Goal: Transaction & Acquisition: Purchase product/service

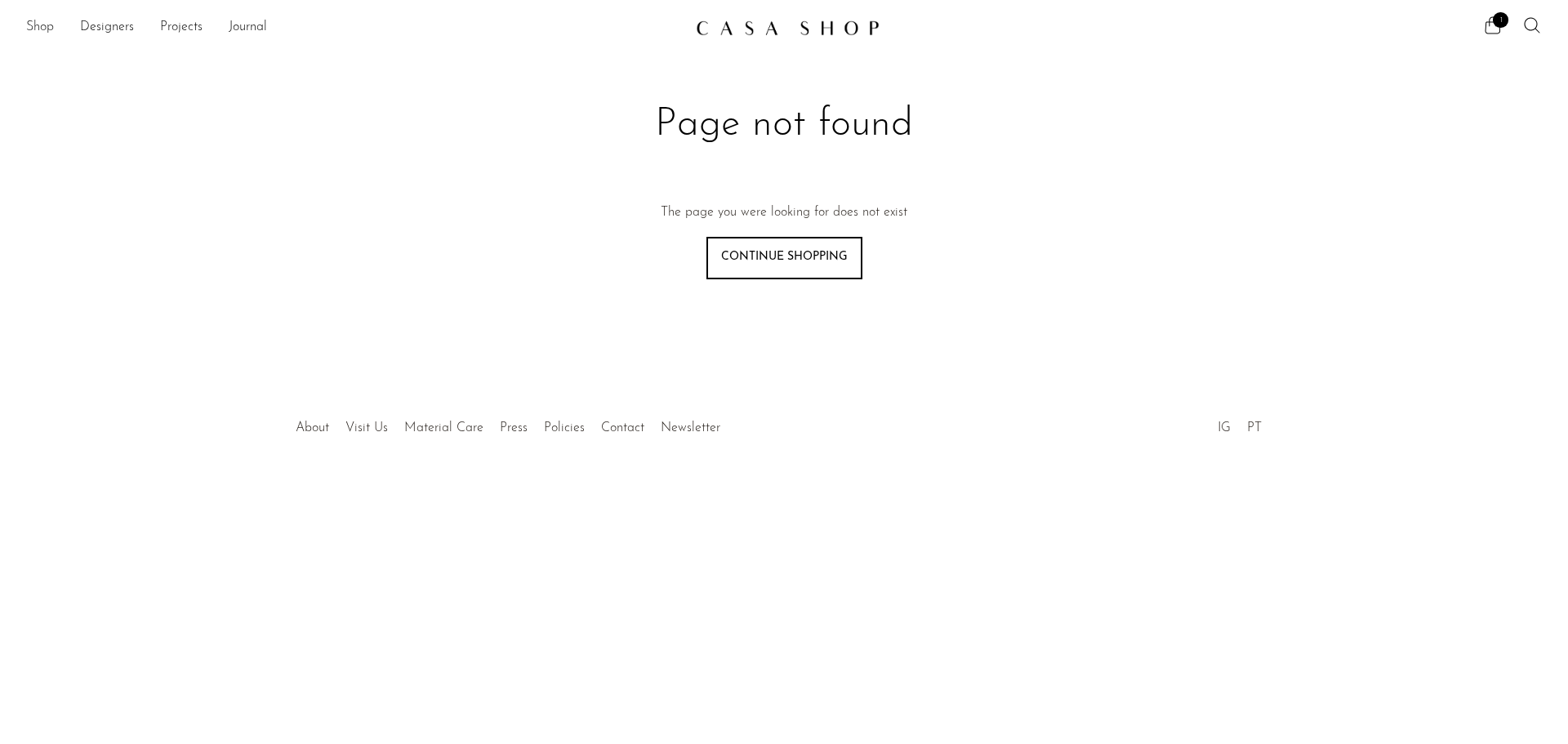
click at [33, 23] on link "Shop" at bounding box center [40, 27] width 28 height 21
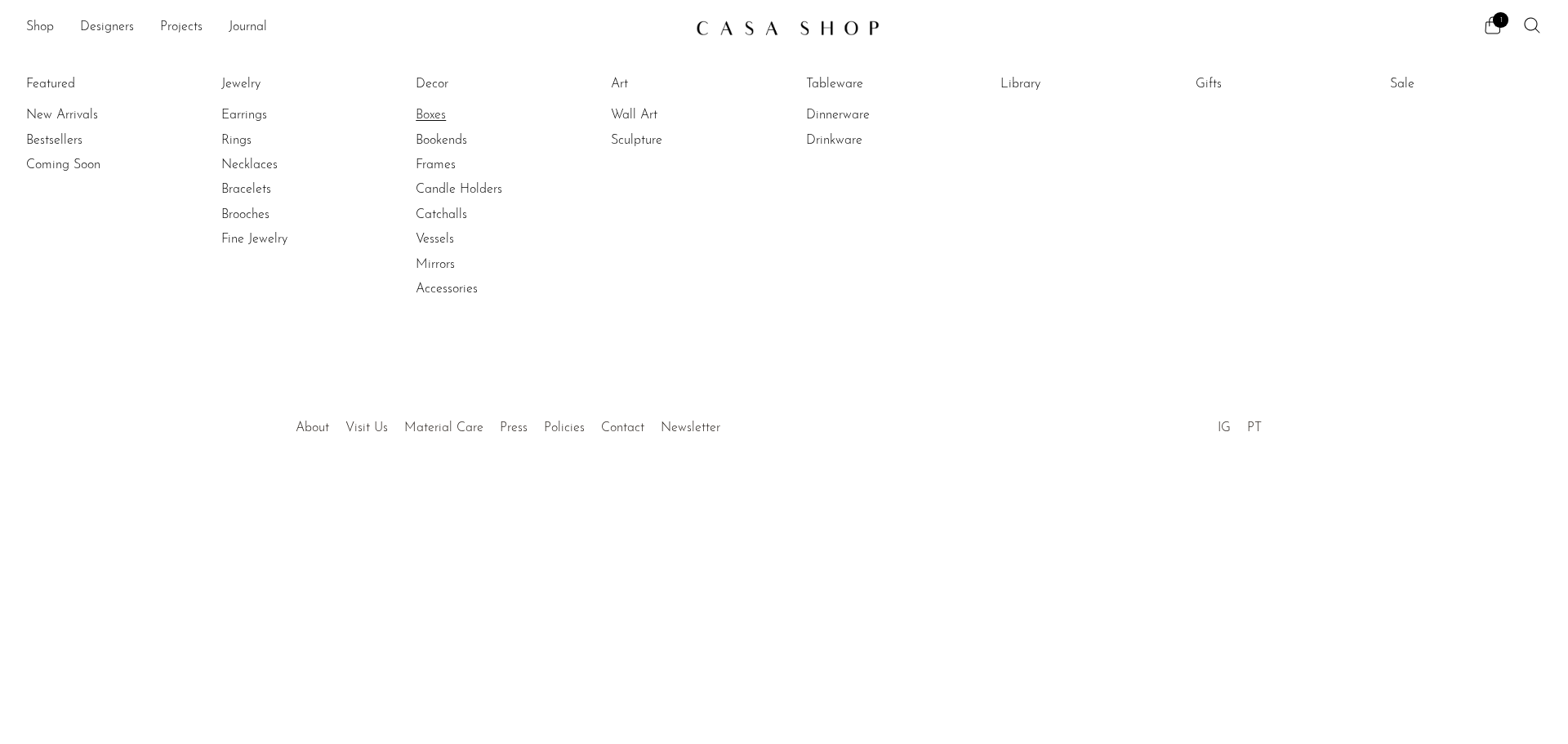
click at [433, 111] on link "Boxes" at bounding box center [477, 115] width 123 height 18
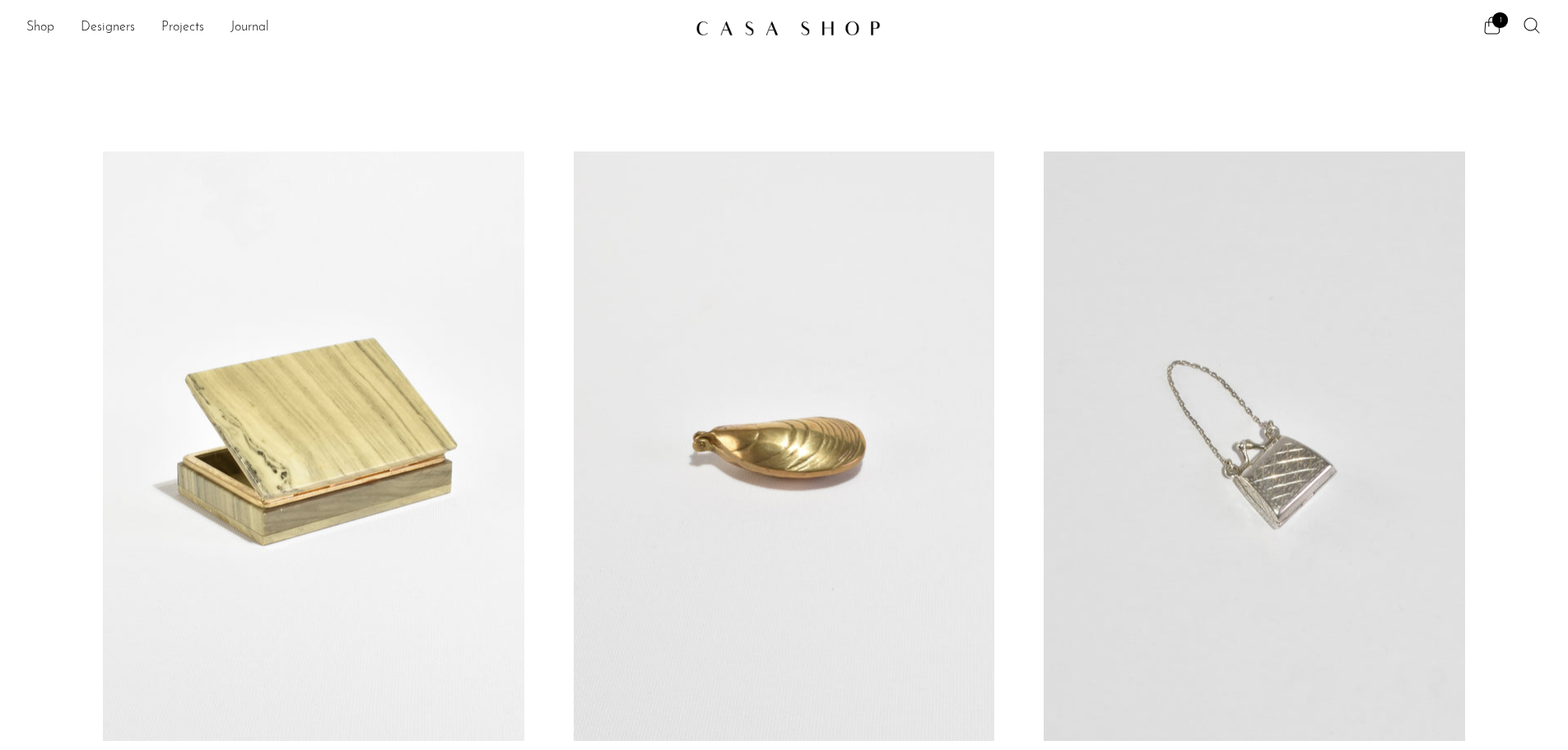
click at [1533, 21] on icon at bounding box center [1531, 25] width 20 height 20
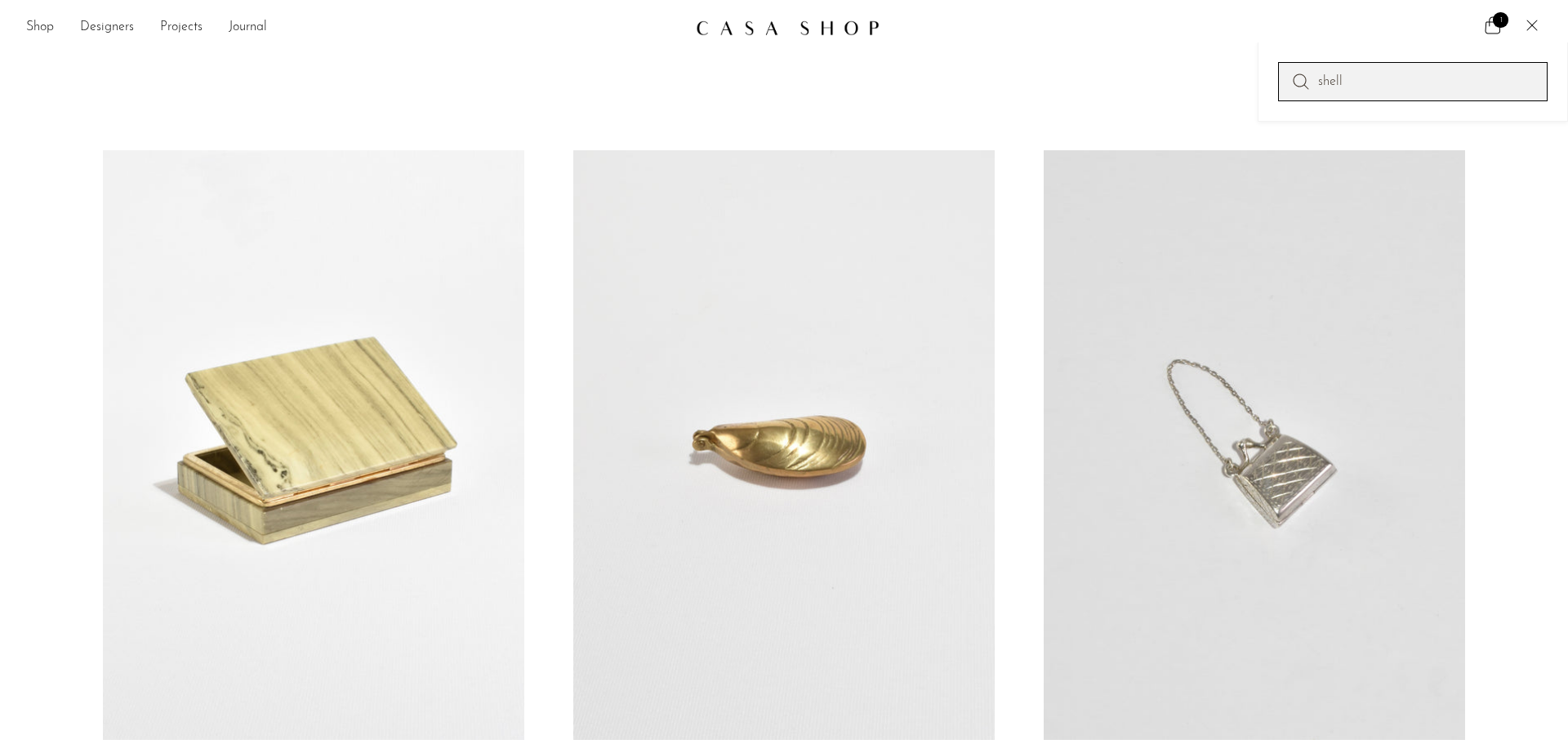
type input "shell"
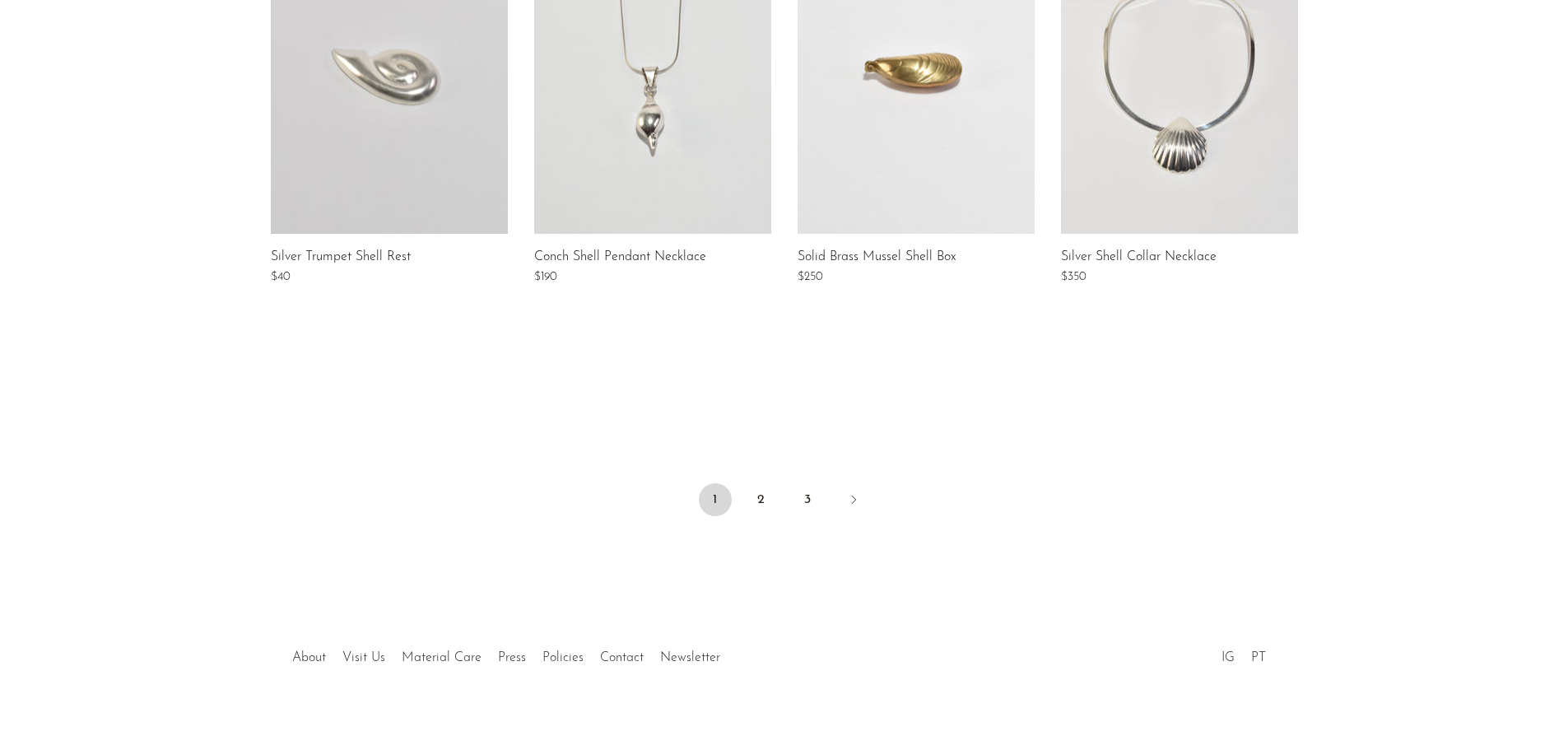
scroll to position [1291, 0]
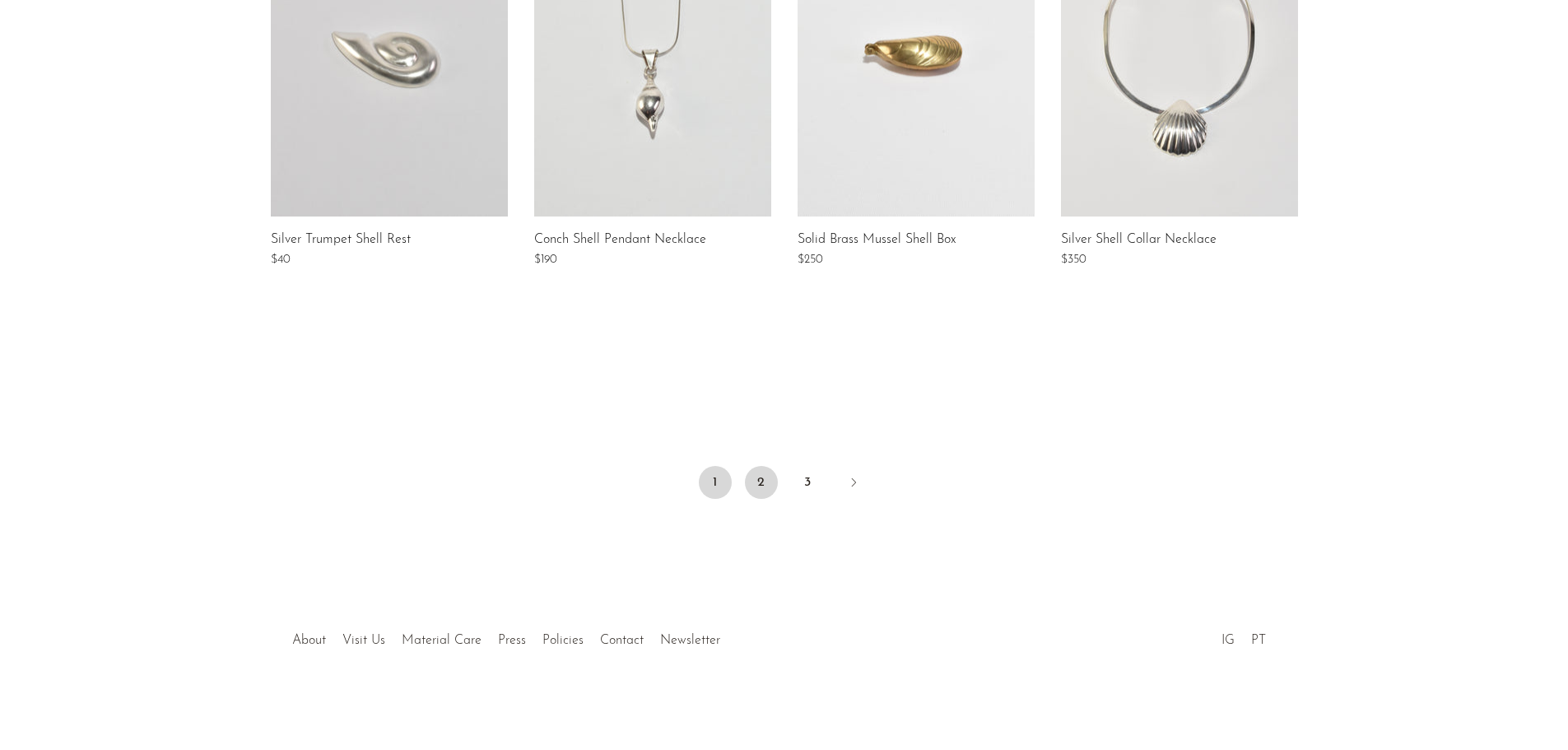
click at [747, 478] on link "2" at bounding box center [761, 482] width 33 height 33
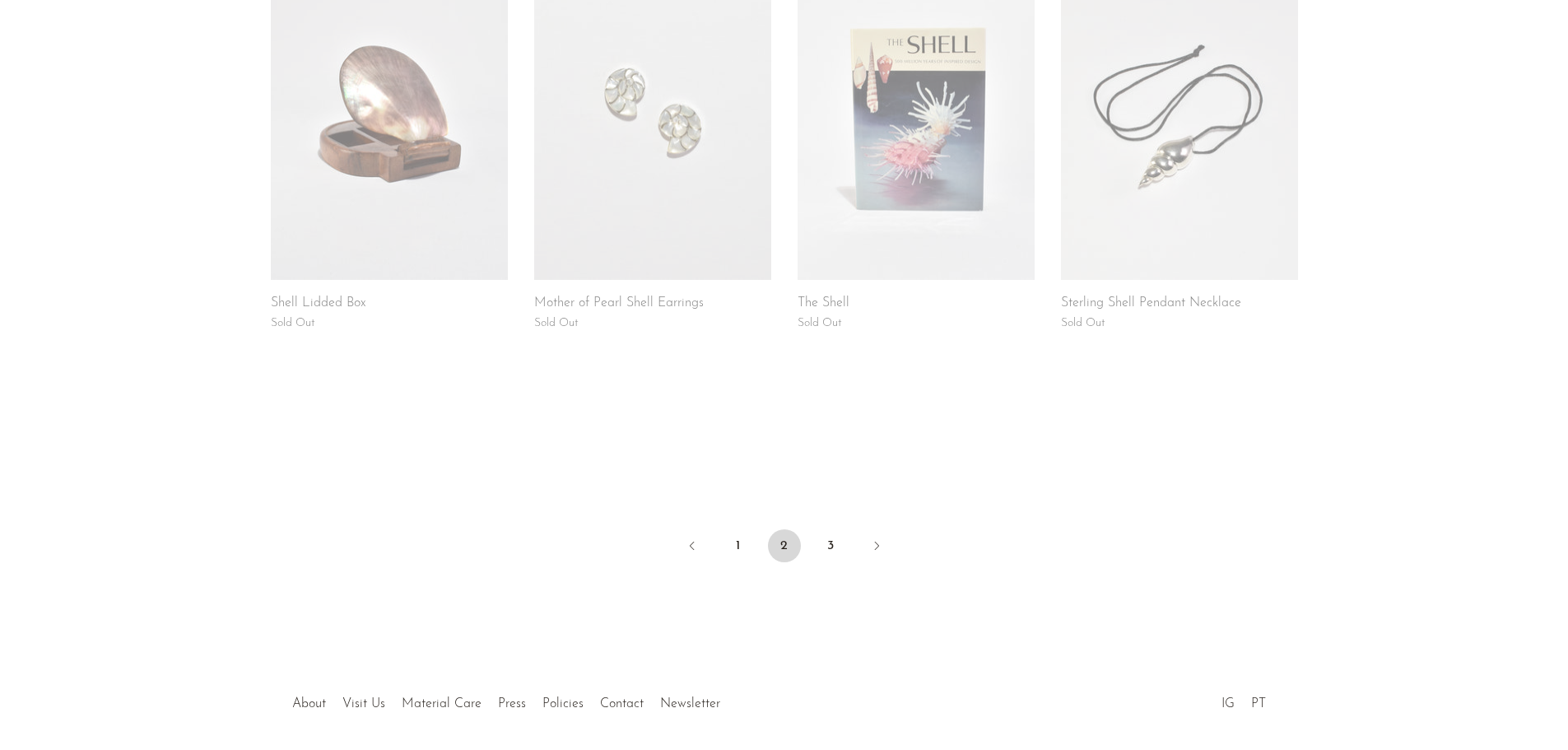
scroll to position [1235, 0]
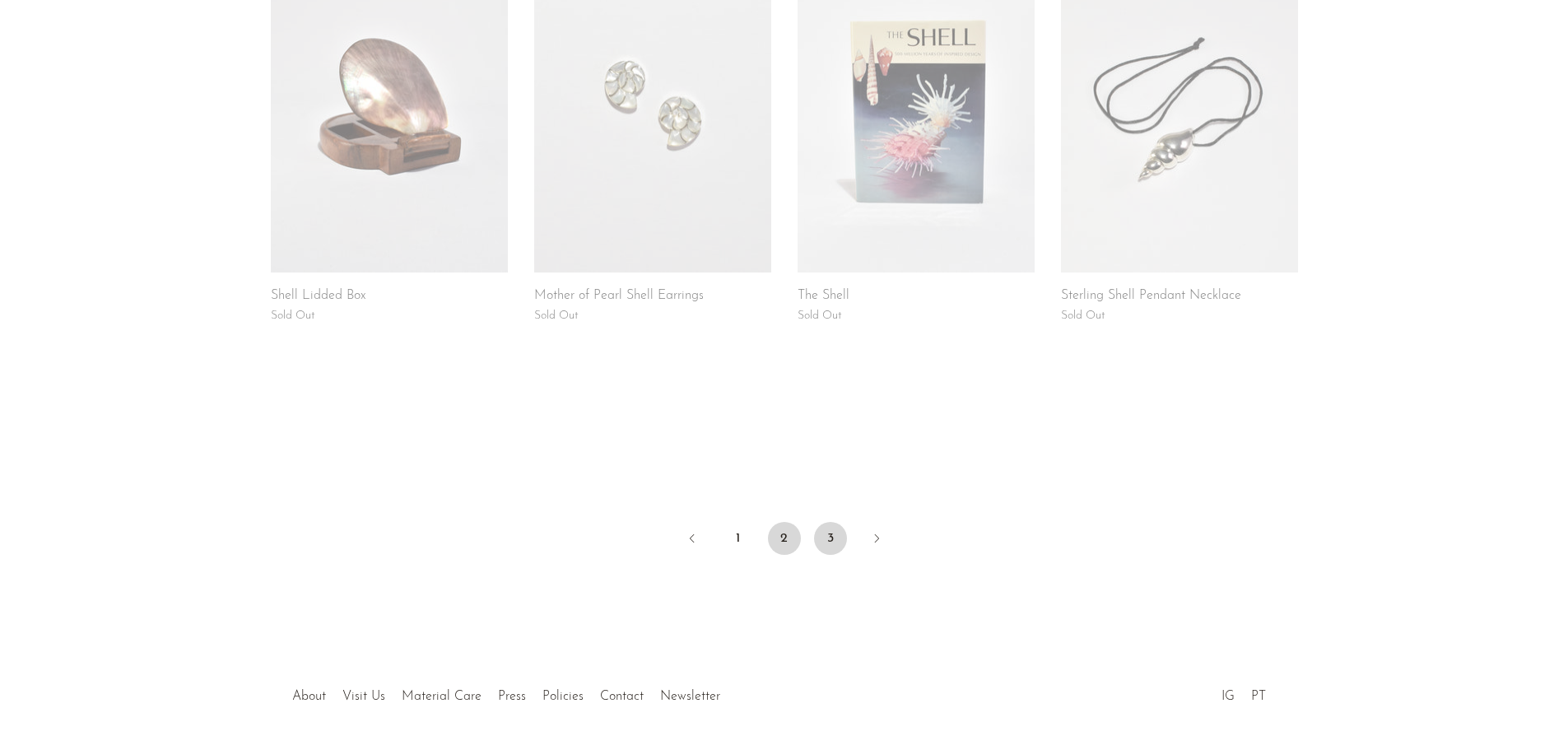
click at [831, 546] on link "3" at bounding box center [830, 539] width 33 height 33
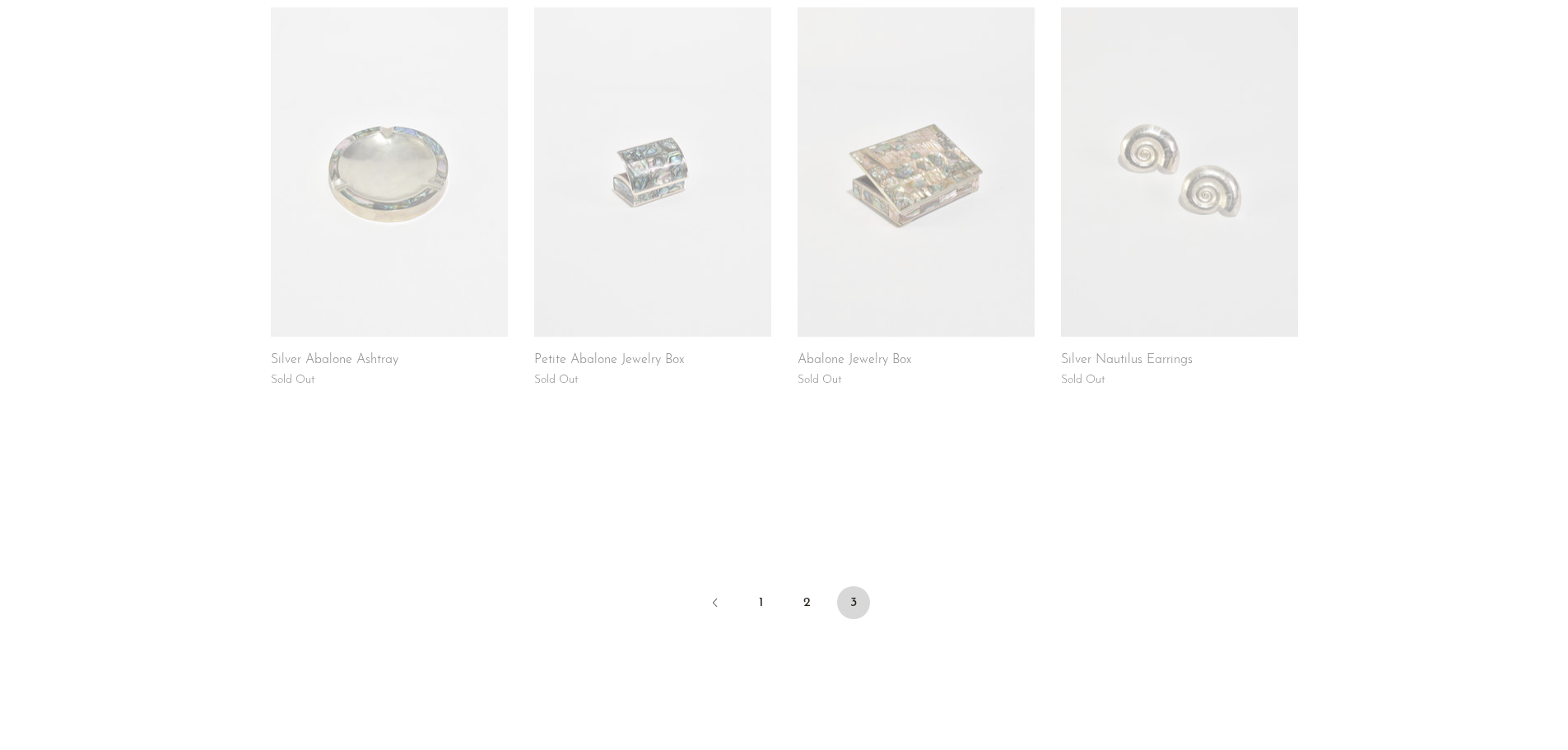
scroll to position [856, 0]
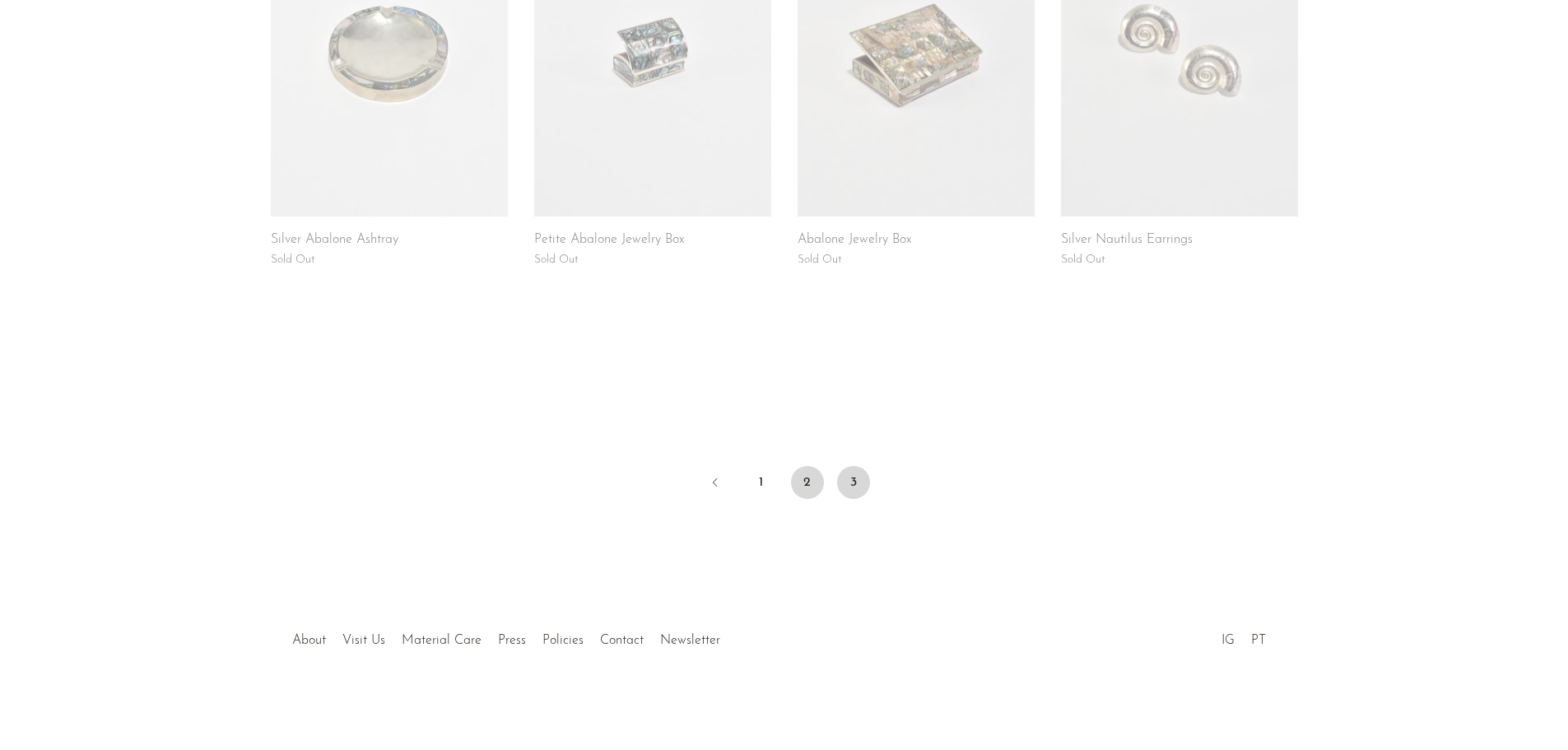
click at [804, 484] on link "2" at bounding box center [807, 482] width 33 height 33
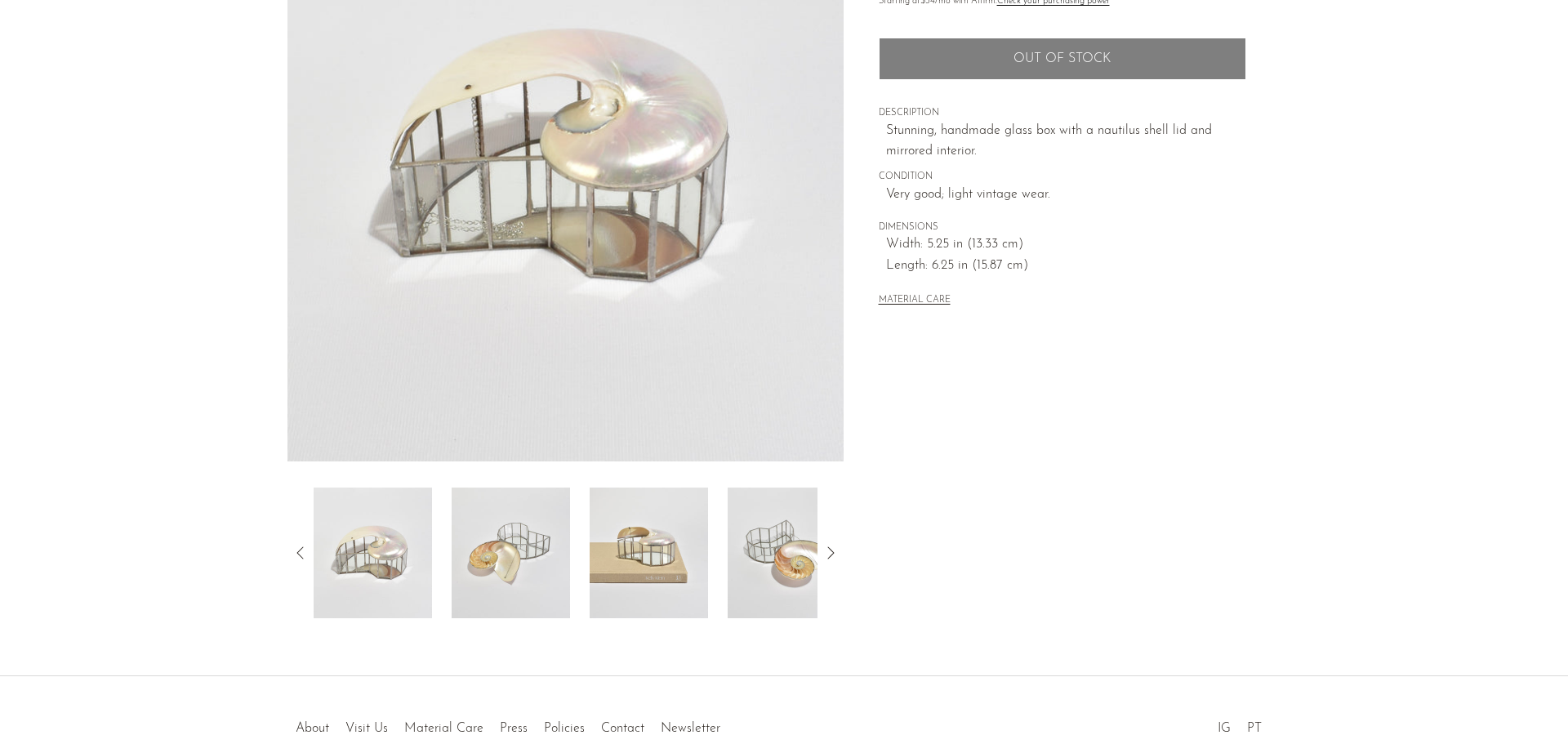
scroll to position [245, 0]
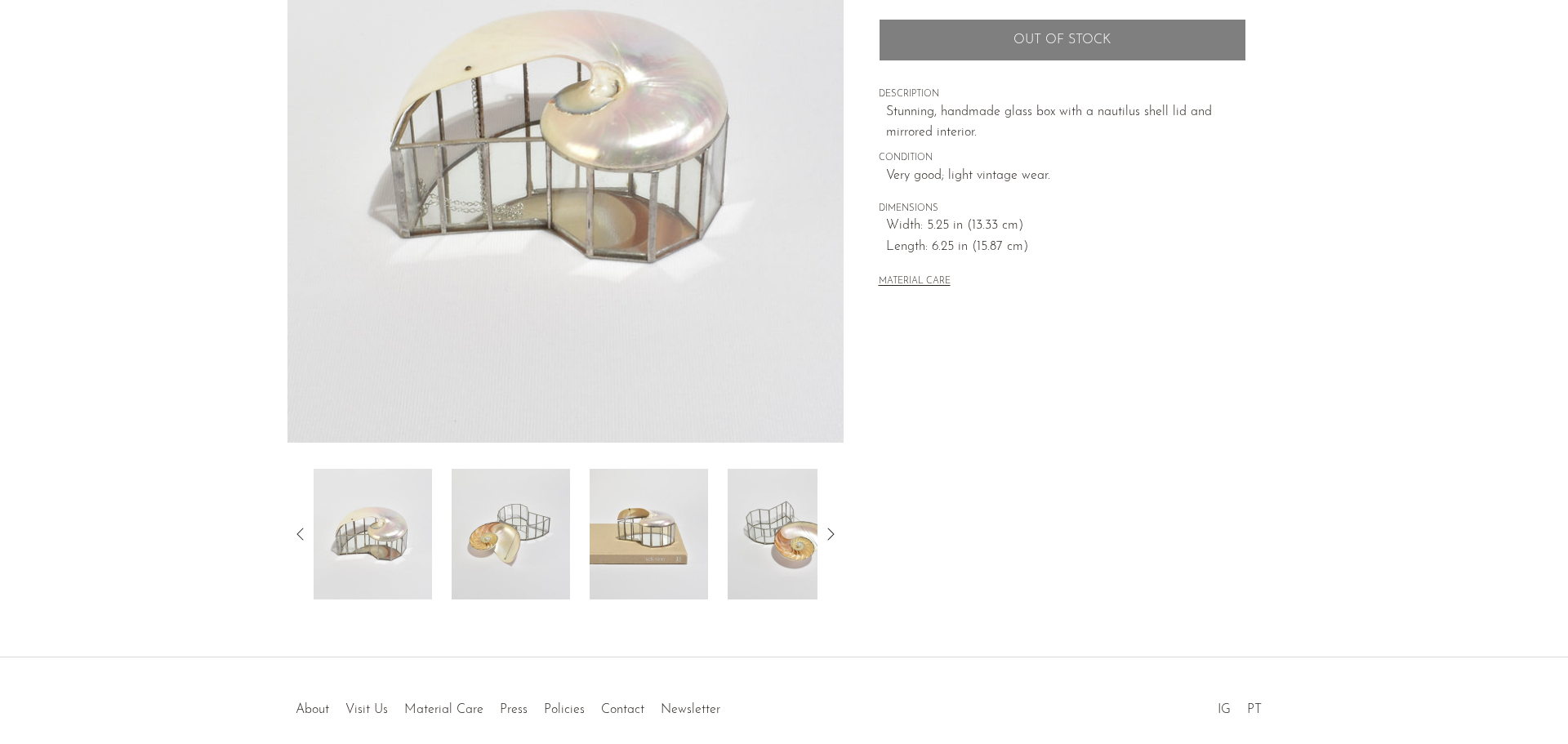
click at [544, 518] on img at bounding box center [511, 534] width 118 height 131
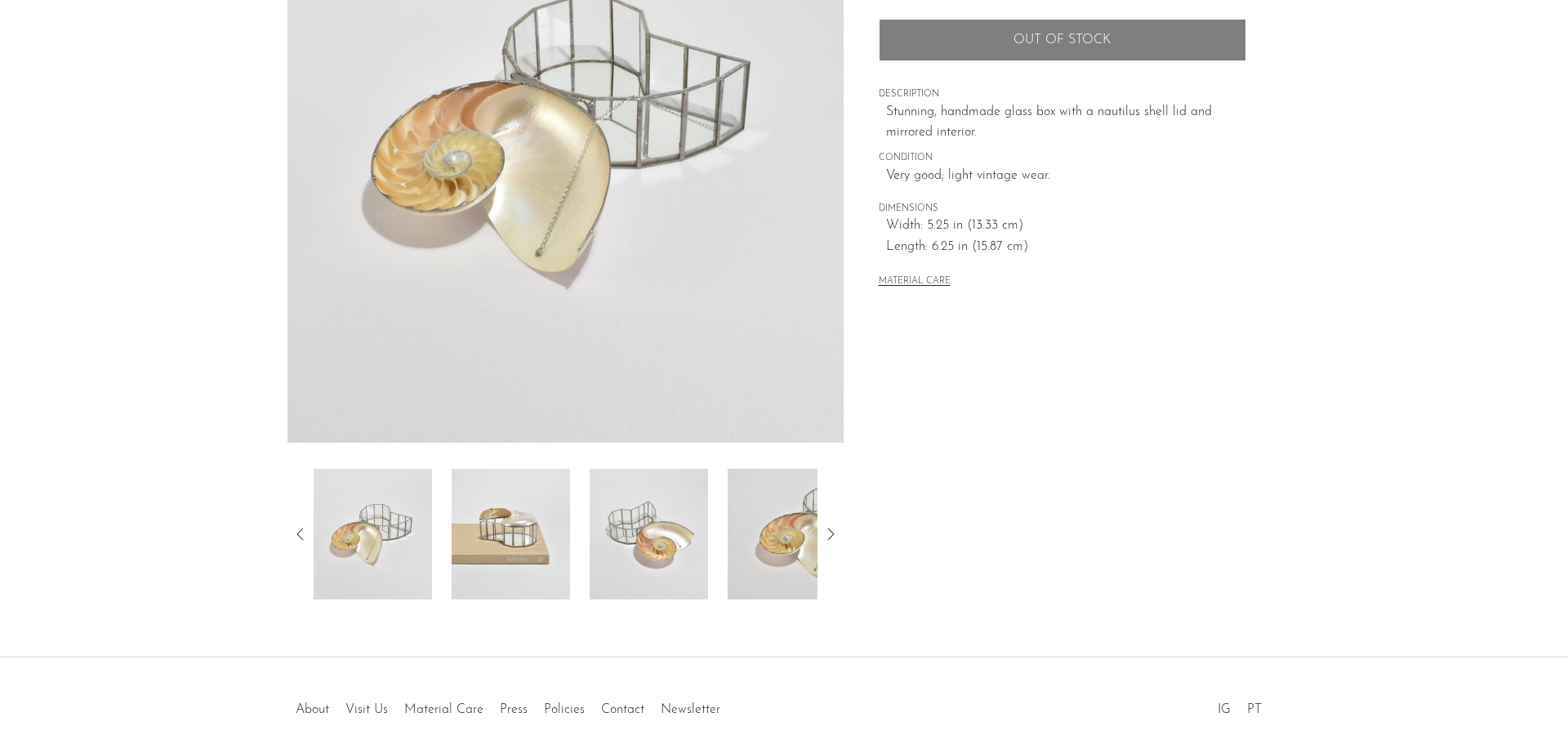
click at [565, 519] on img at bounding box center [511, 534] width 118 height 131
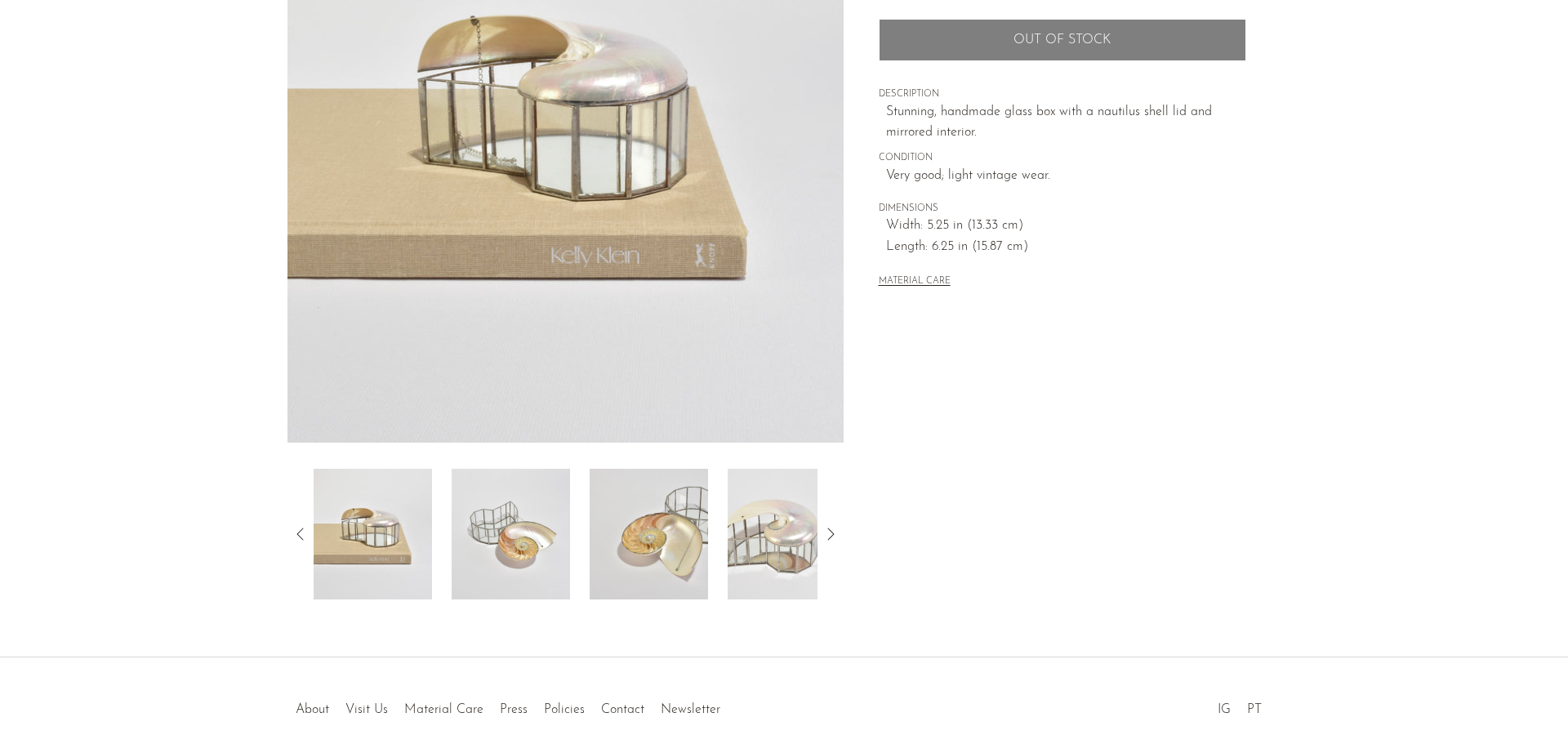
click at [565, 519] on img at bounding box center [511, 534] width 118 height 131
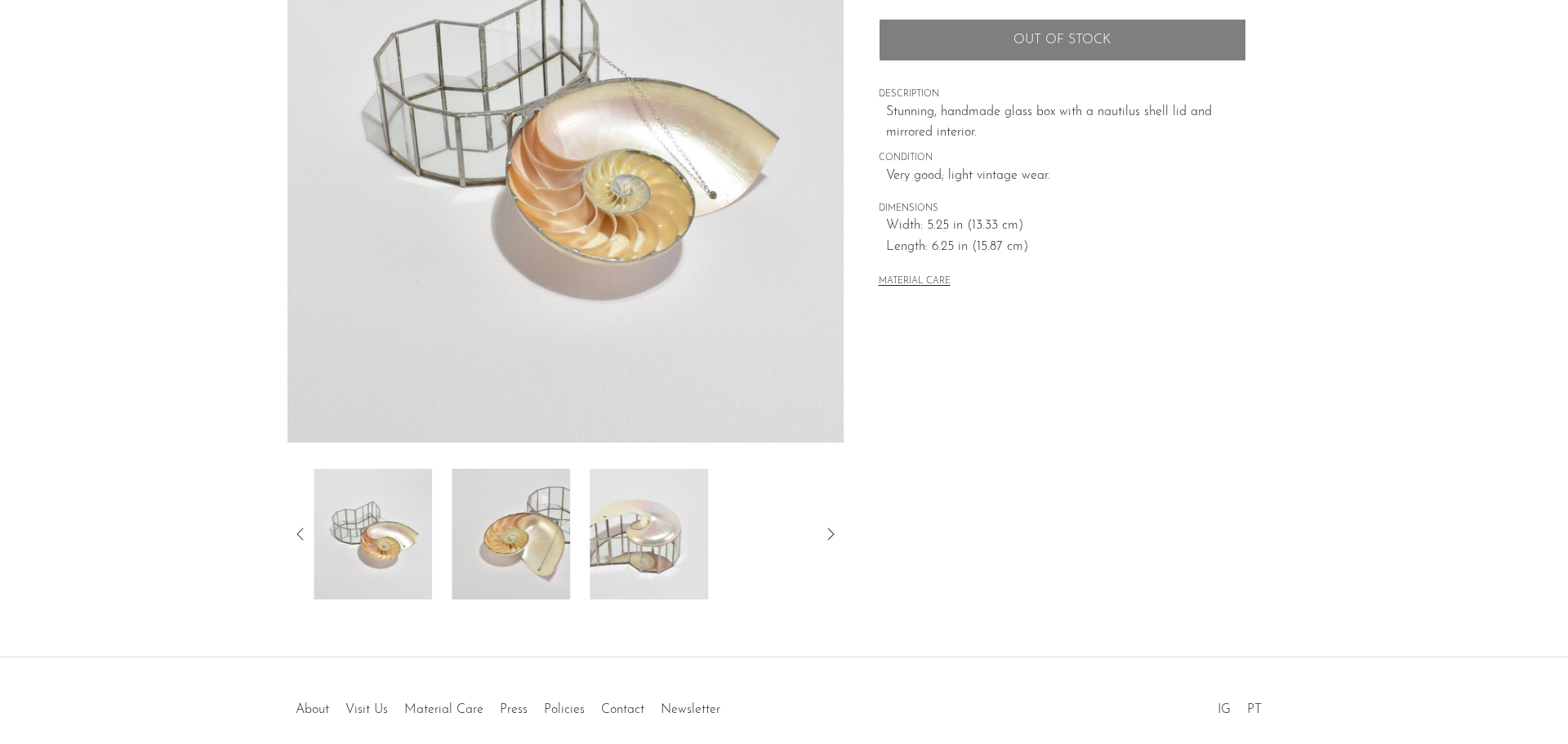
click at [565, 519] on img at bounding box center [511, 534] width 118 height 131
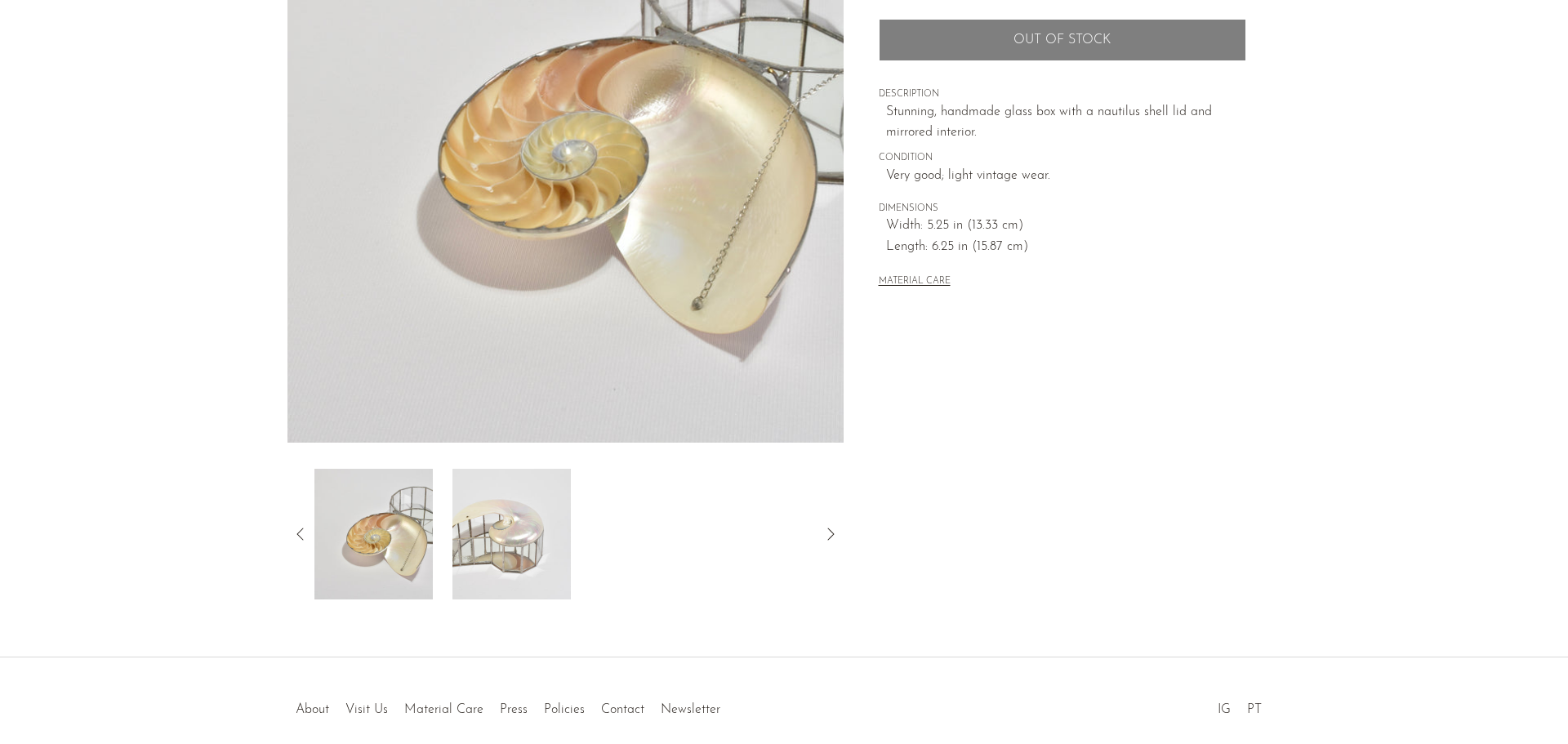
click at [565, 519] on img at bounding box center [511, 534] width 118 height 131
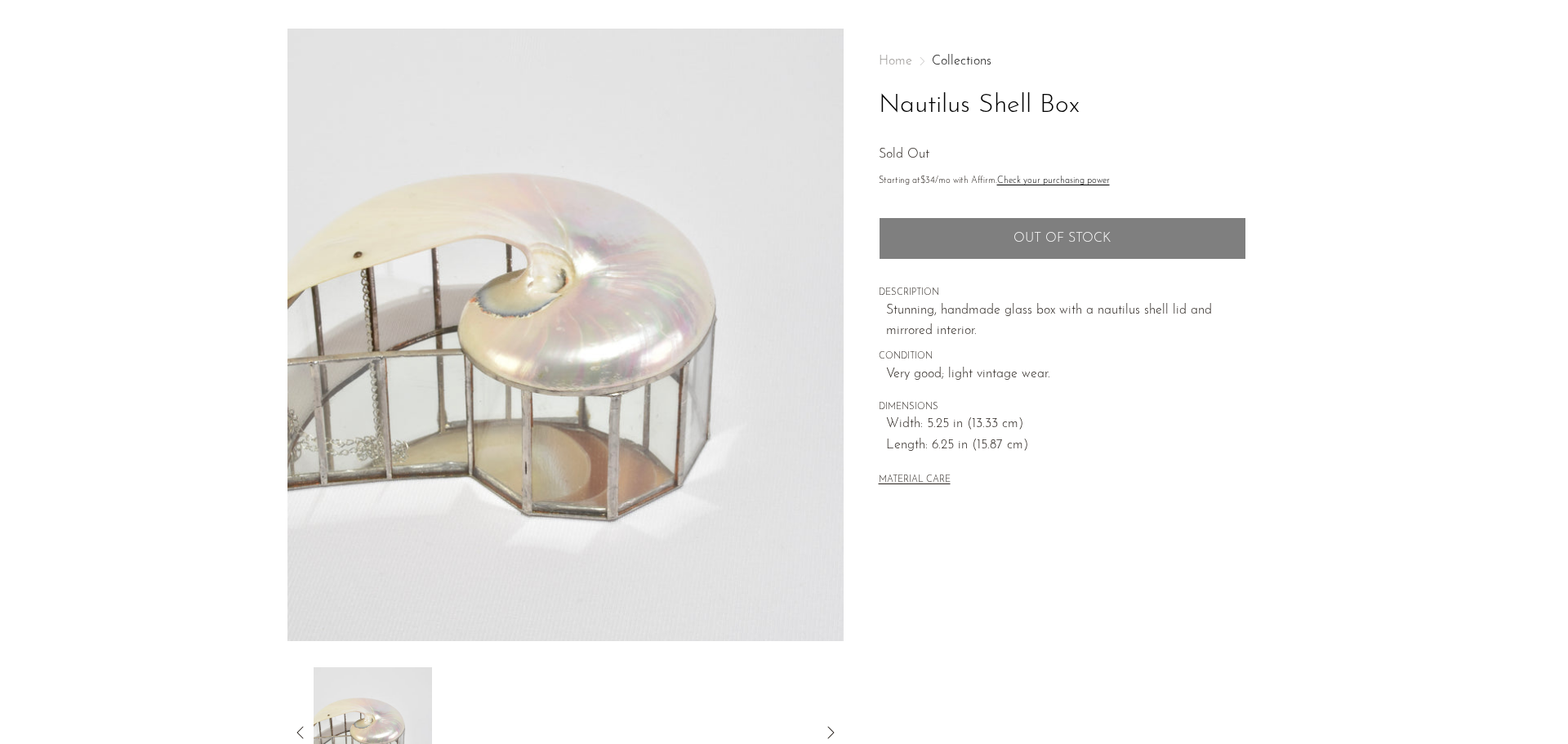
scroll to position [0, 0]
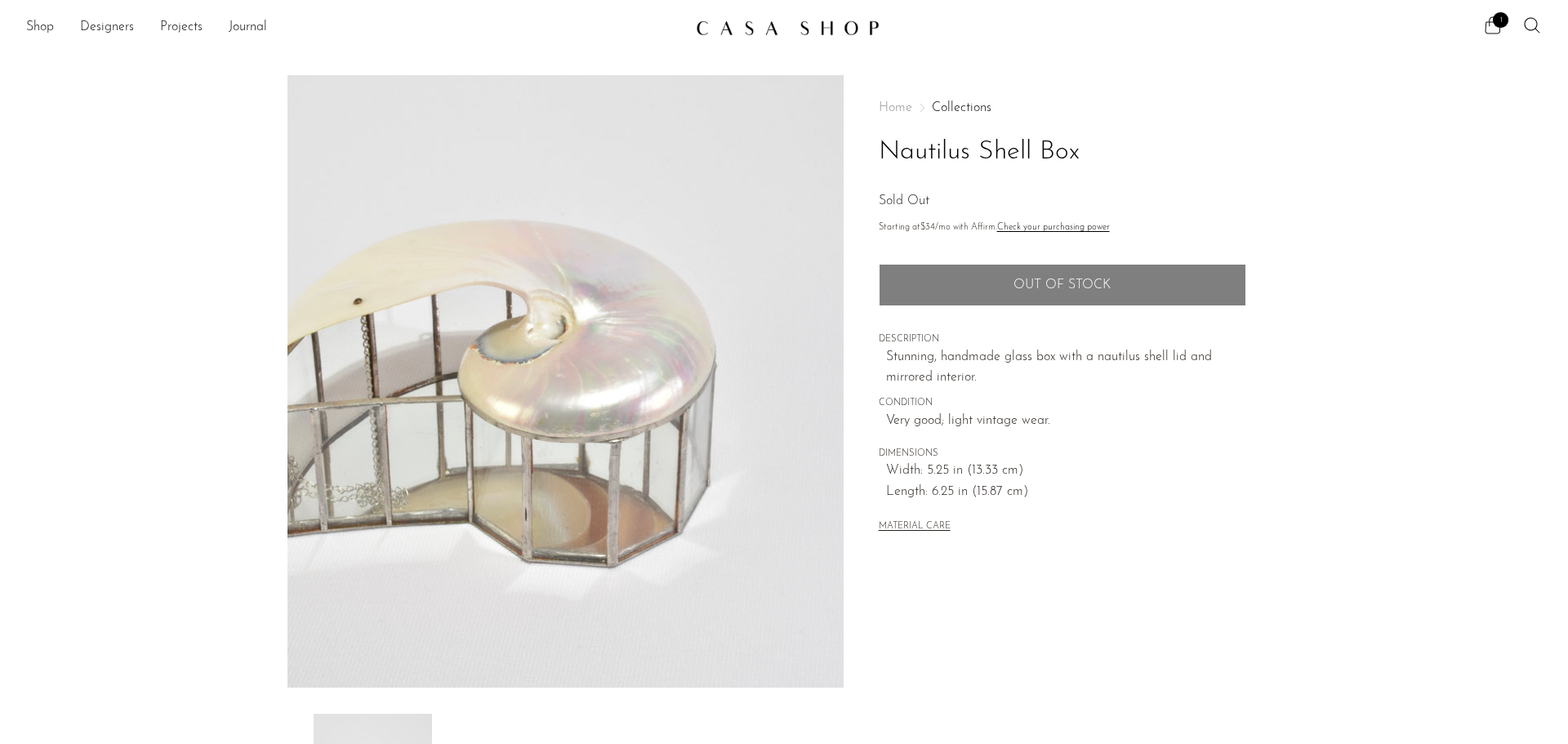
click at [1493, 16] on span "1" at bounding box center [1500, 19] width 15 height 15
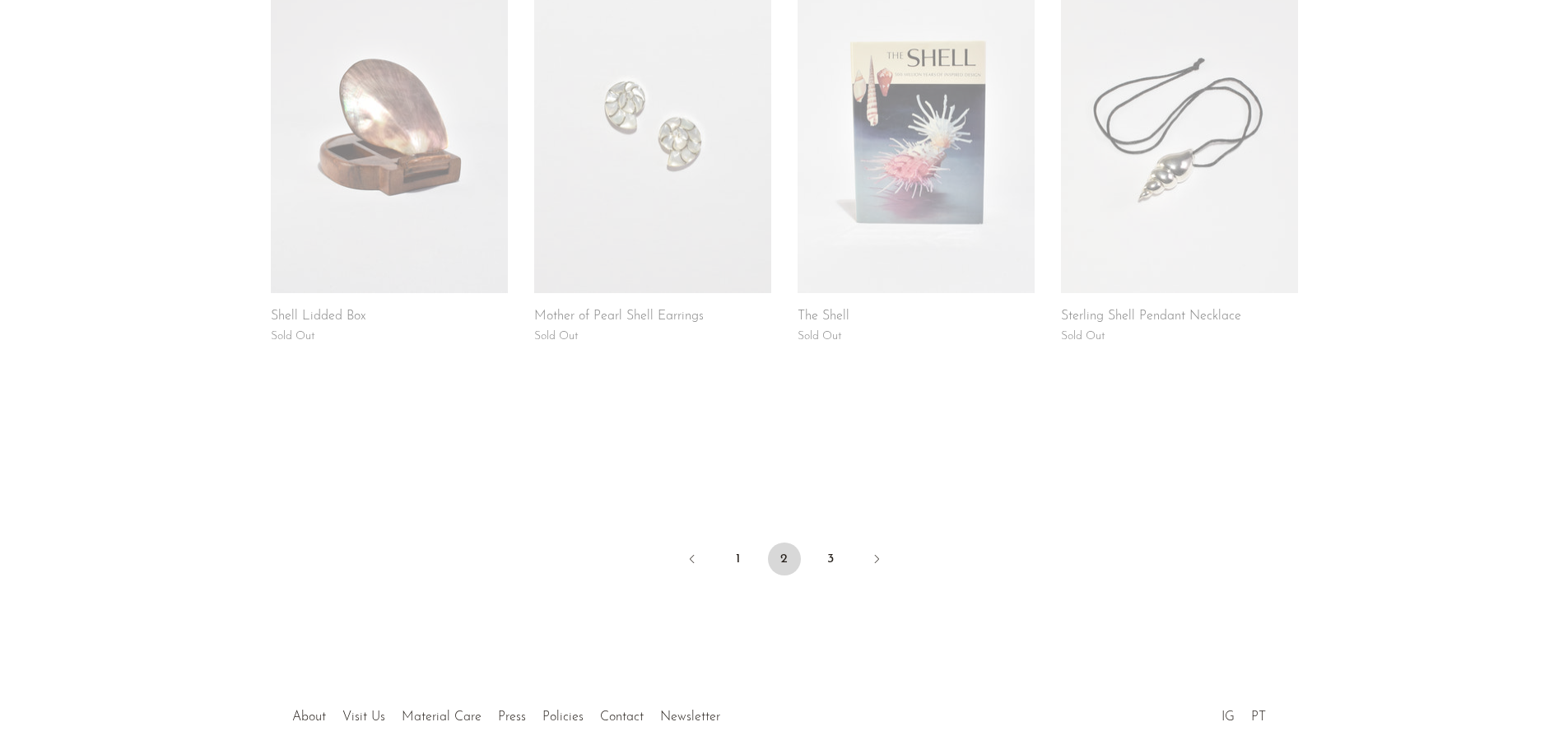
scroll to position [1291, 0]
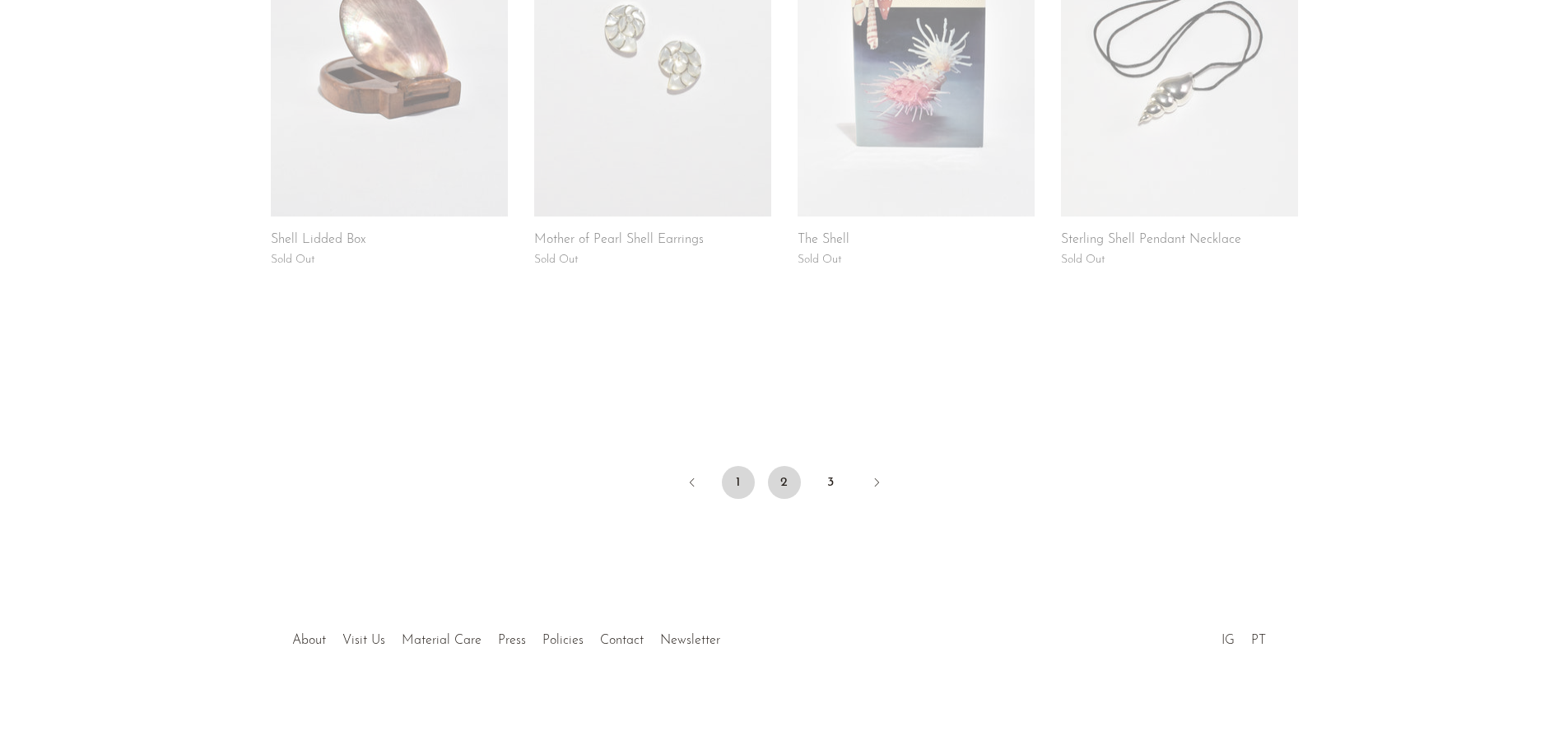
click at [741, 473] on link "1" at bounding box center [738, 482] width 33 height 33
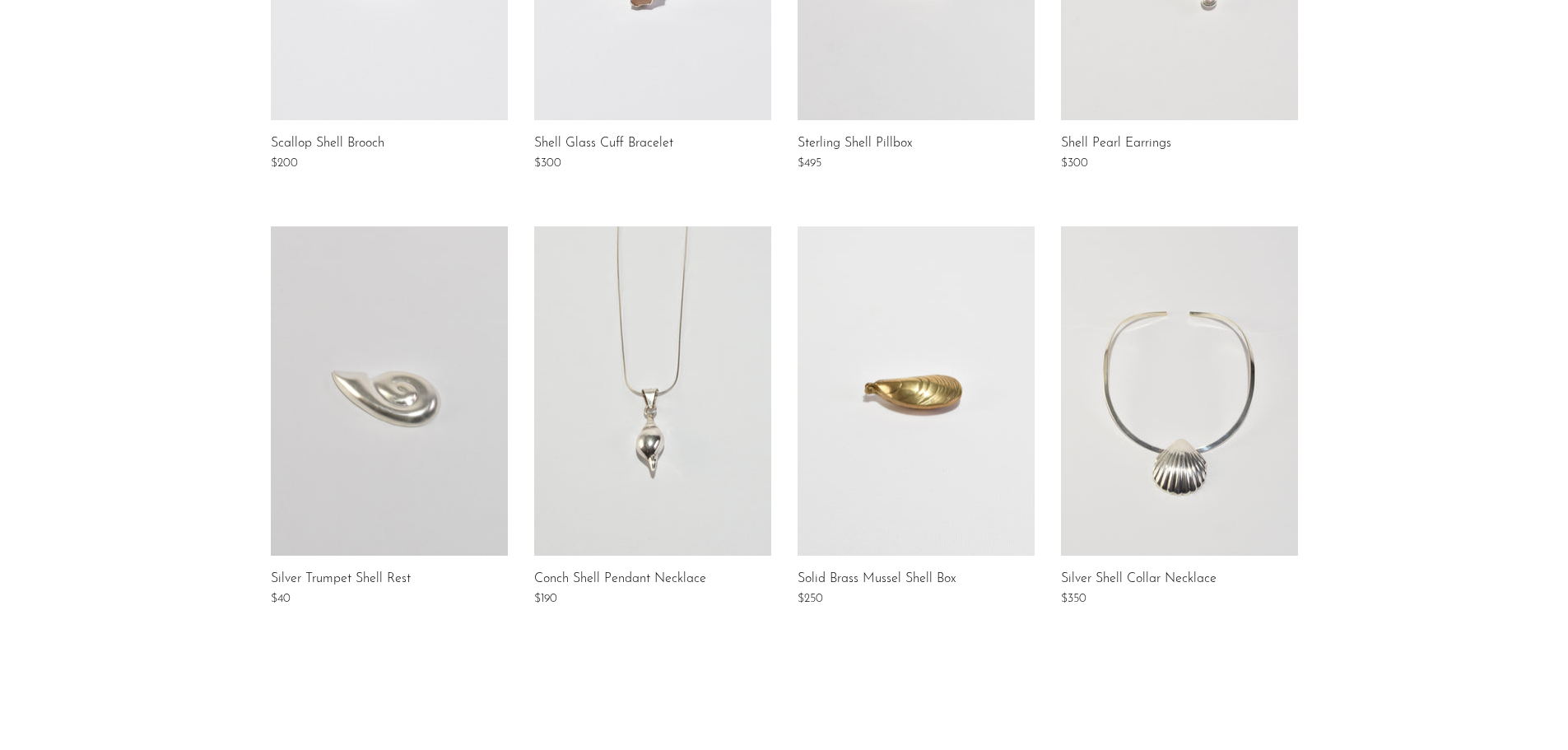
scroll to position [1070, 0]
